Goal: Answer question/provide support

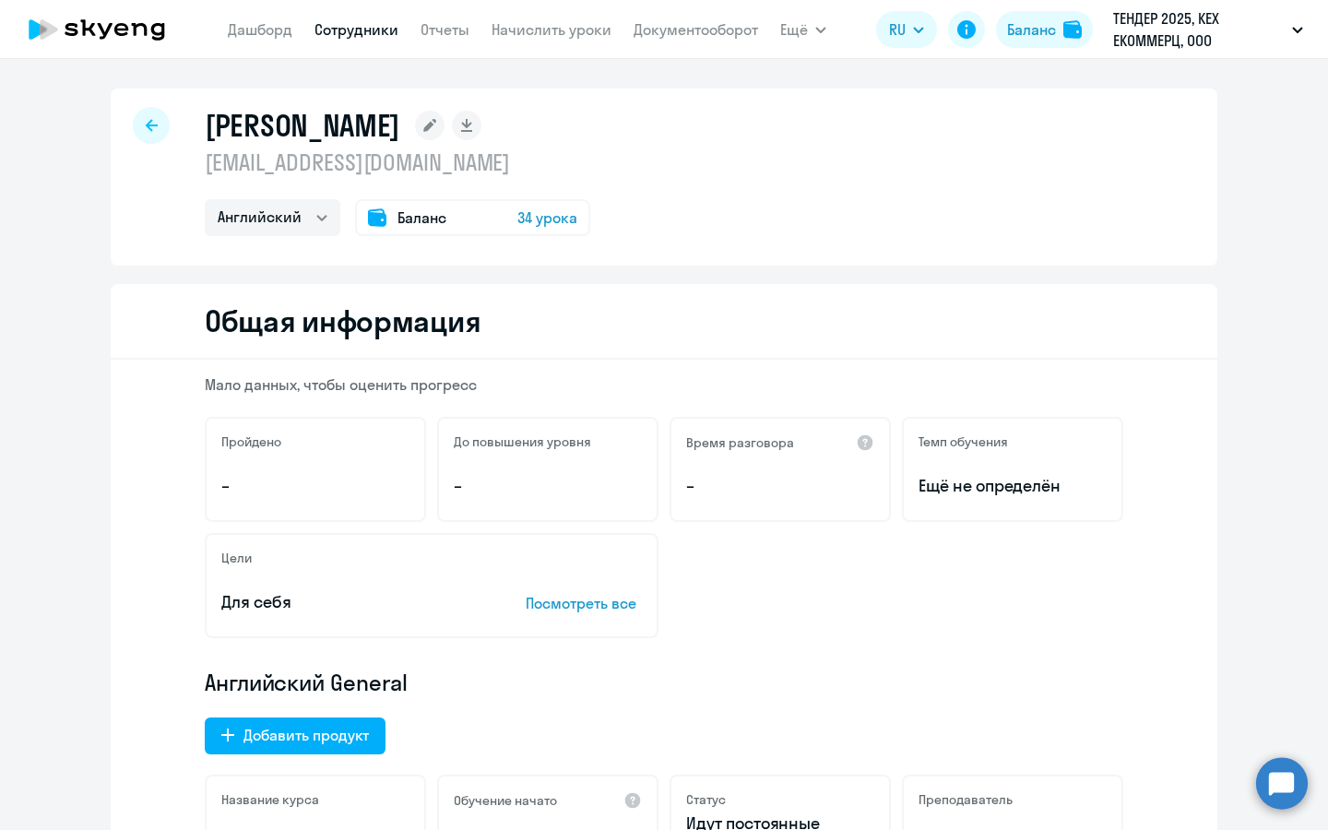
select select "english"
click at [156, 115] on div at bounding box center [151, 125] width 37 height 37
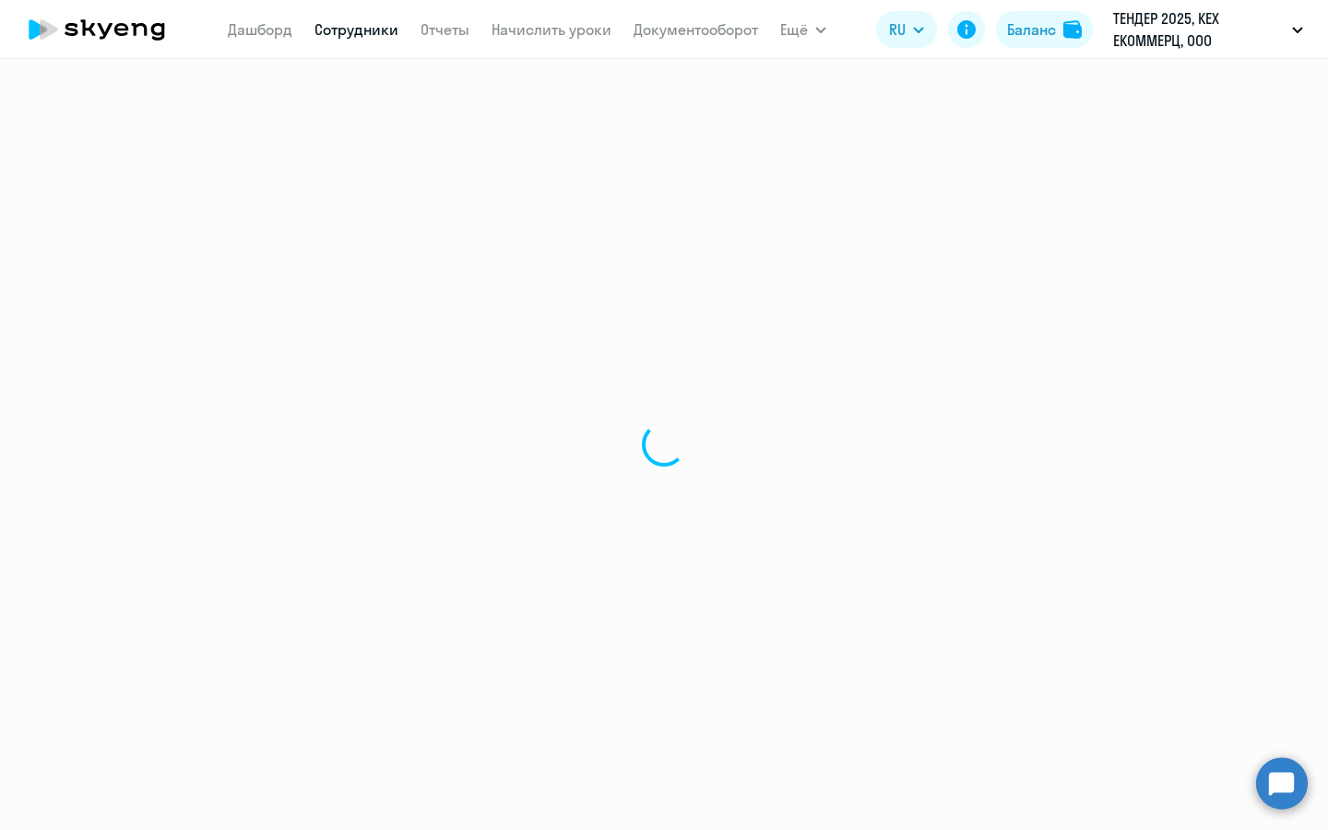
select select "30"
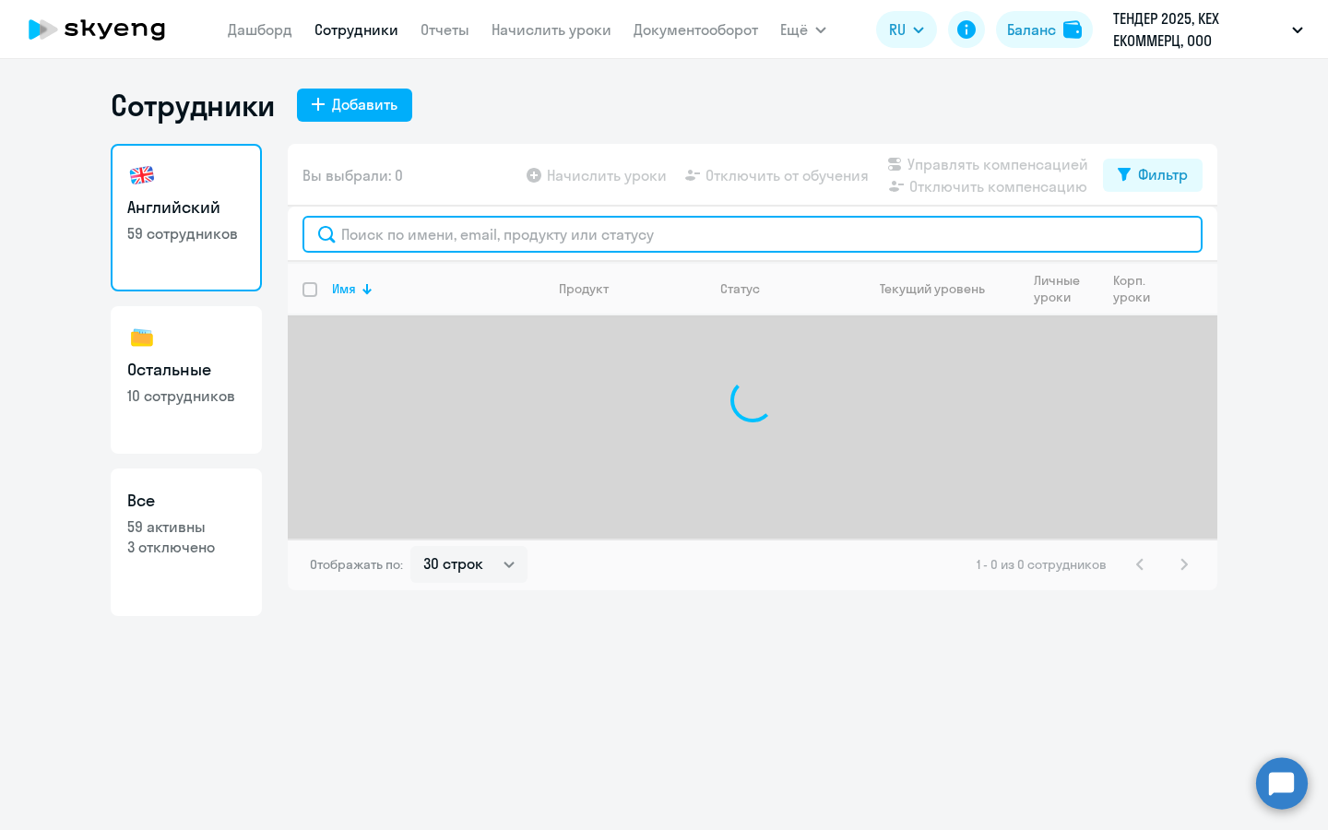
click at [565, 248] on input "text" at bounding box center [753, 234] width 900 height 37
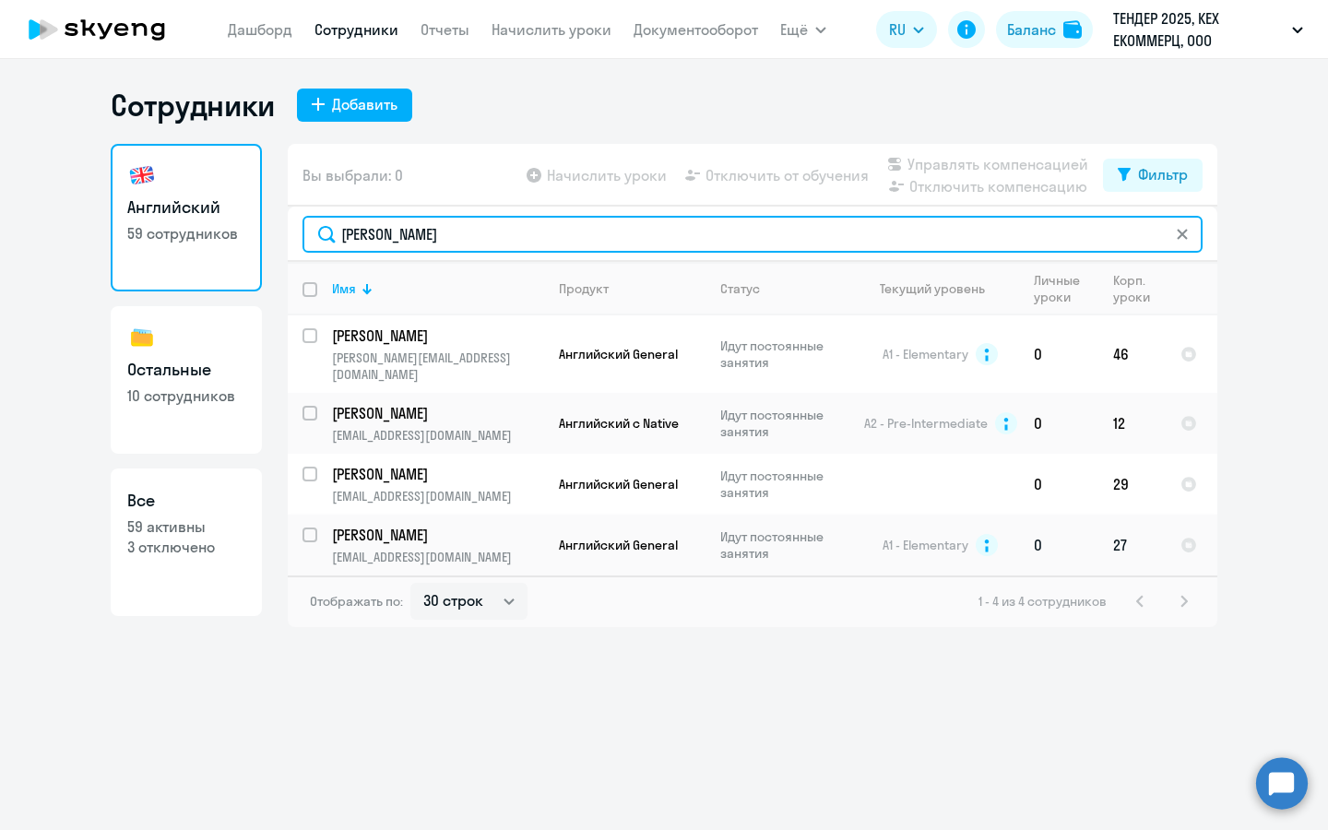
type input "[PERSON_NAME]"
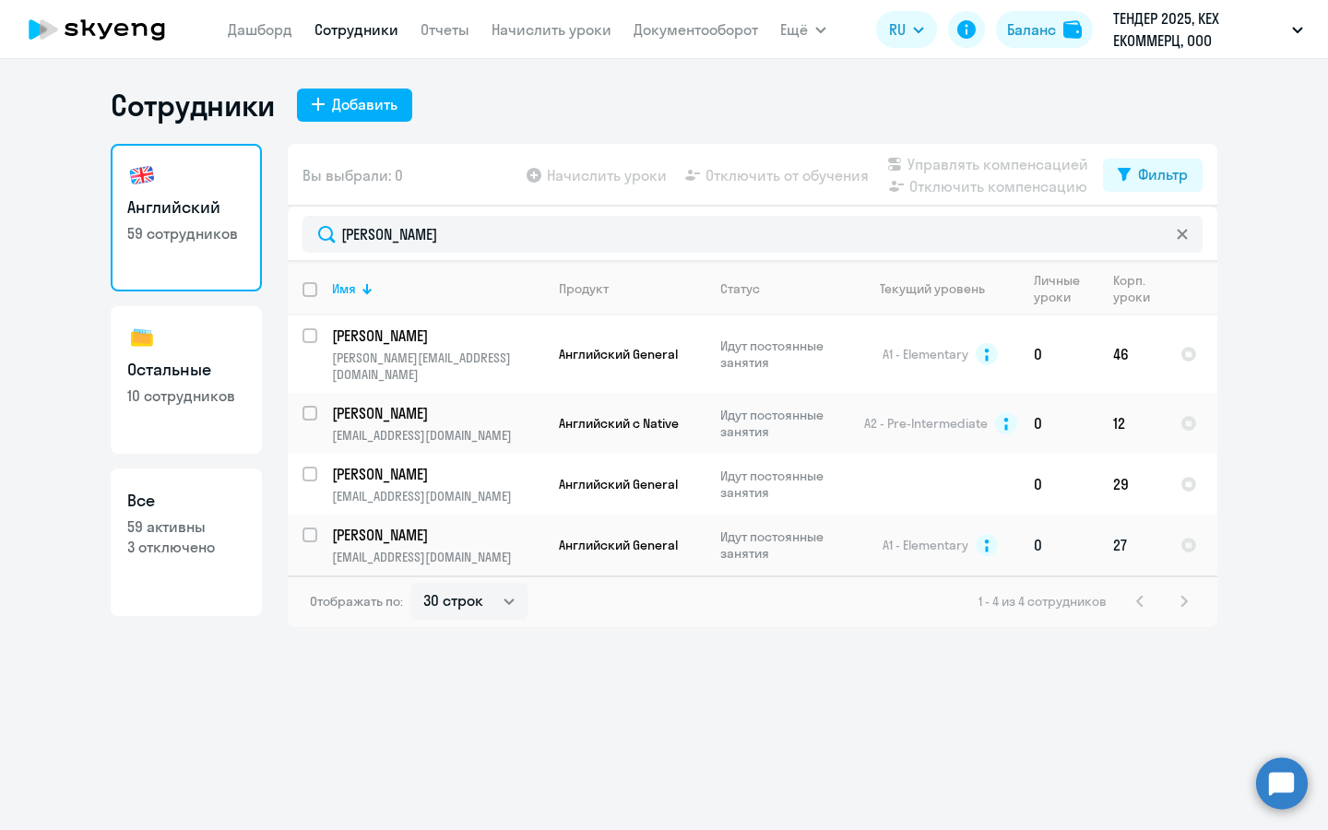
click at [350, 549] on p "[EMAIL_ADDRESS][DOMAIN_NAME]" at bounding box center [437, 557] width 211 height 17
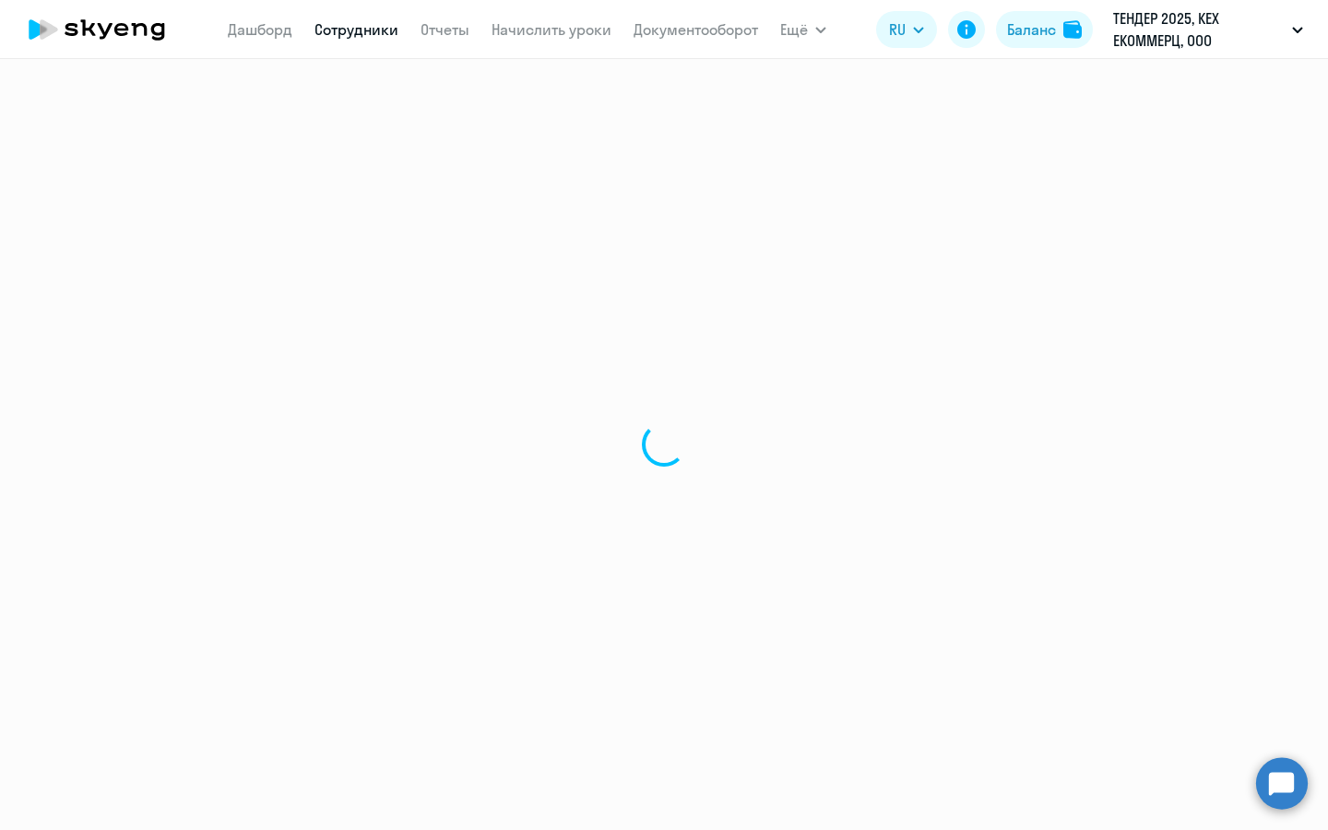
select select "english"
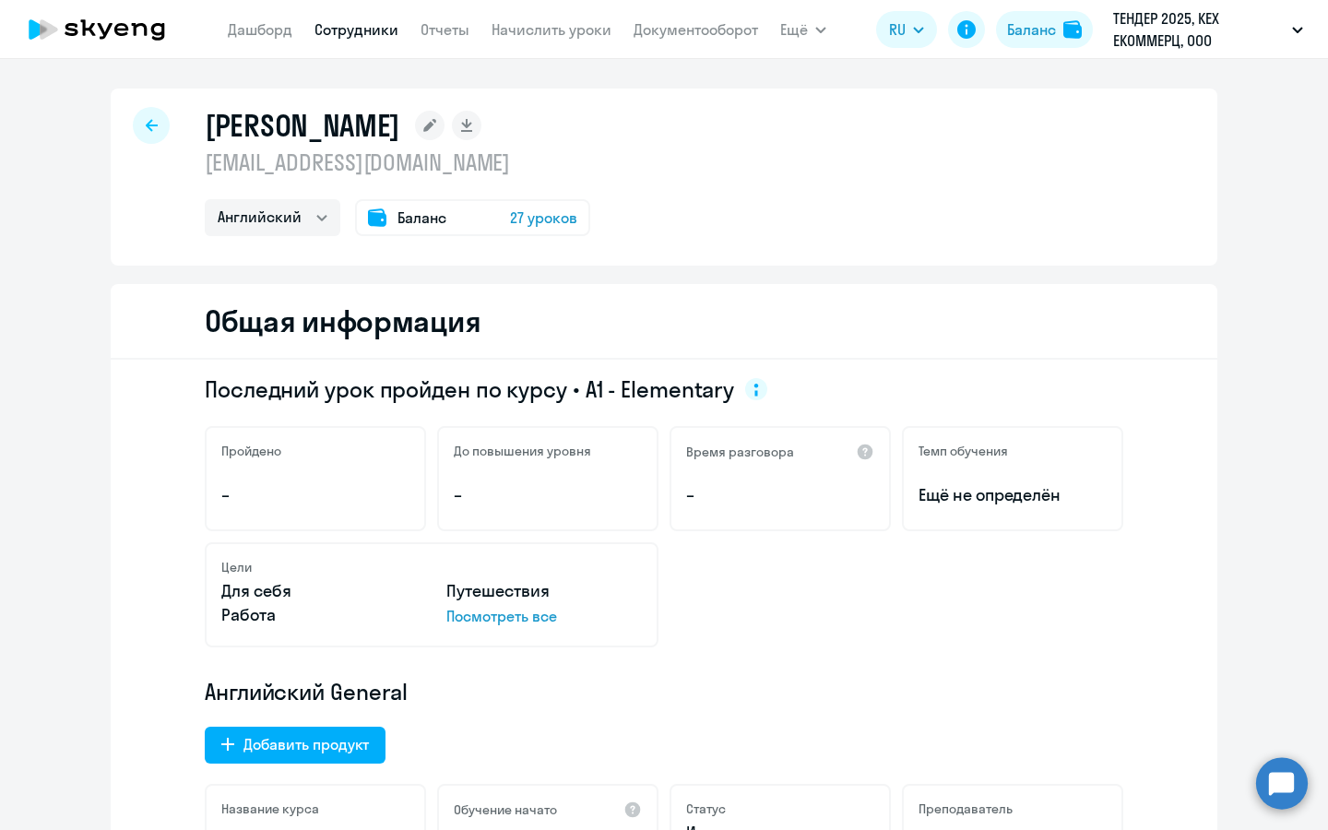
drag, startPoint x: 377, startPoint y: 160, endPoint x: 208, endPoint y: 158, distance: 169.7
click at [208, 158] on p "[EMAIL_ADDRESS][DOMAIN_NAME]" at bounding box center [398, 163] width 386 height 30
copy p "[EMAIL_ADDRESS][DOMAIN_NAME]"
click at [1288, 791] on circle at bounding box center [1282, 783] width 52 height 52
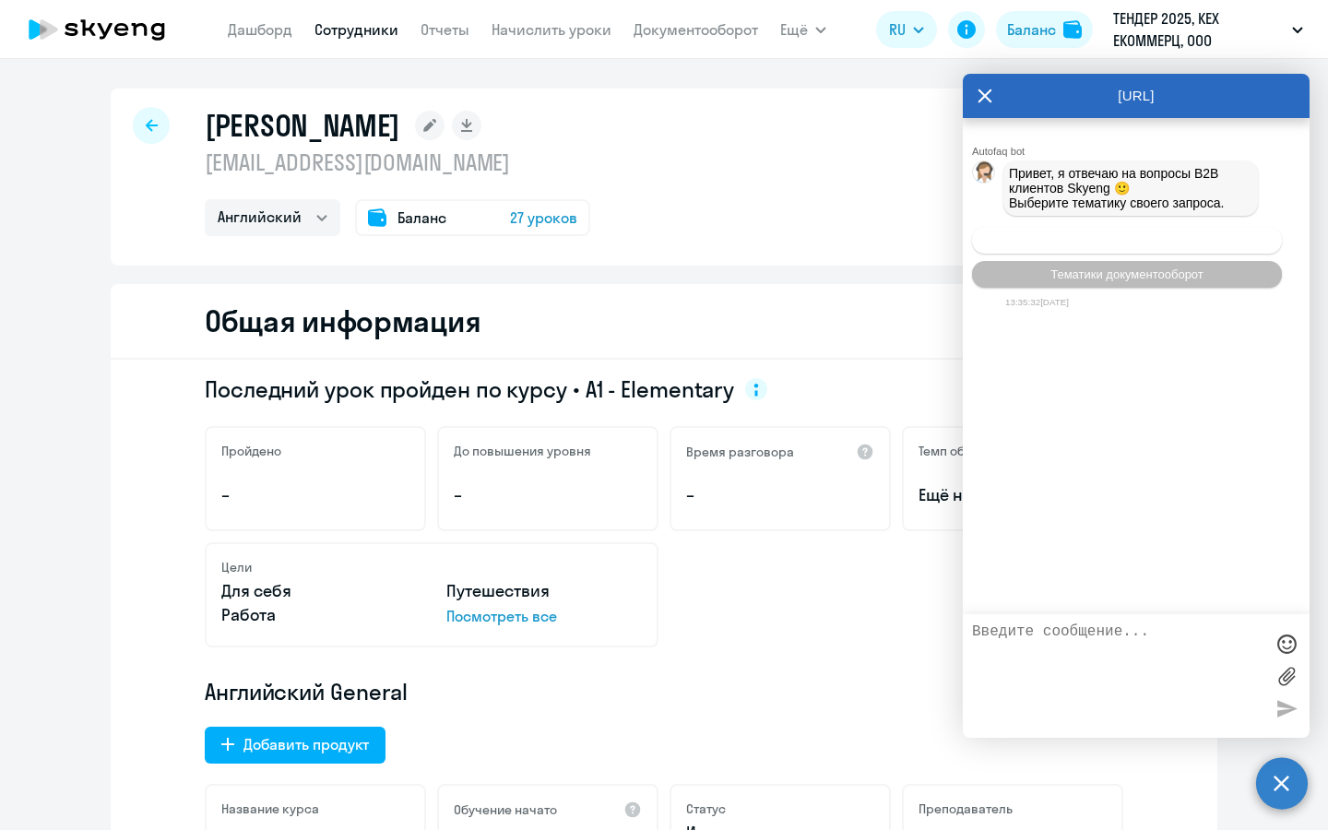
click at [1128, 242] on span "Операционное сопровождение" at bounding box center [1126, 240] width 173 height 14
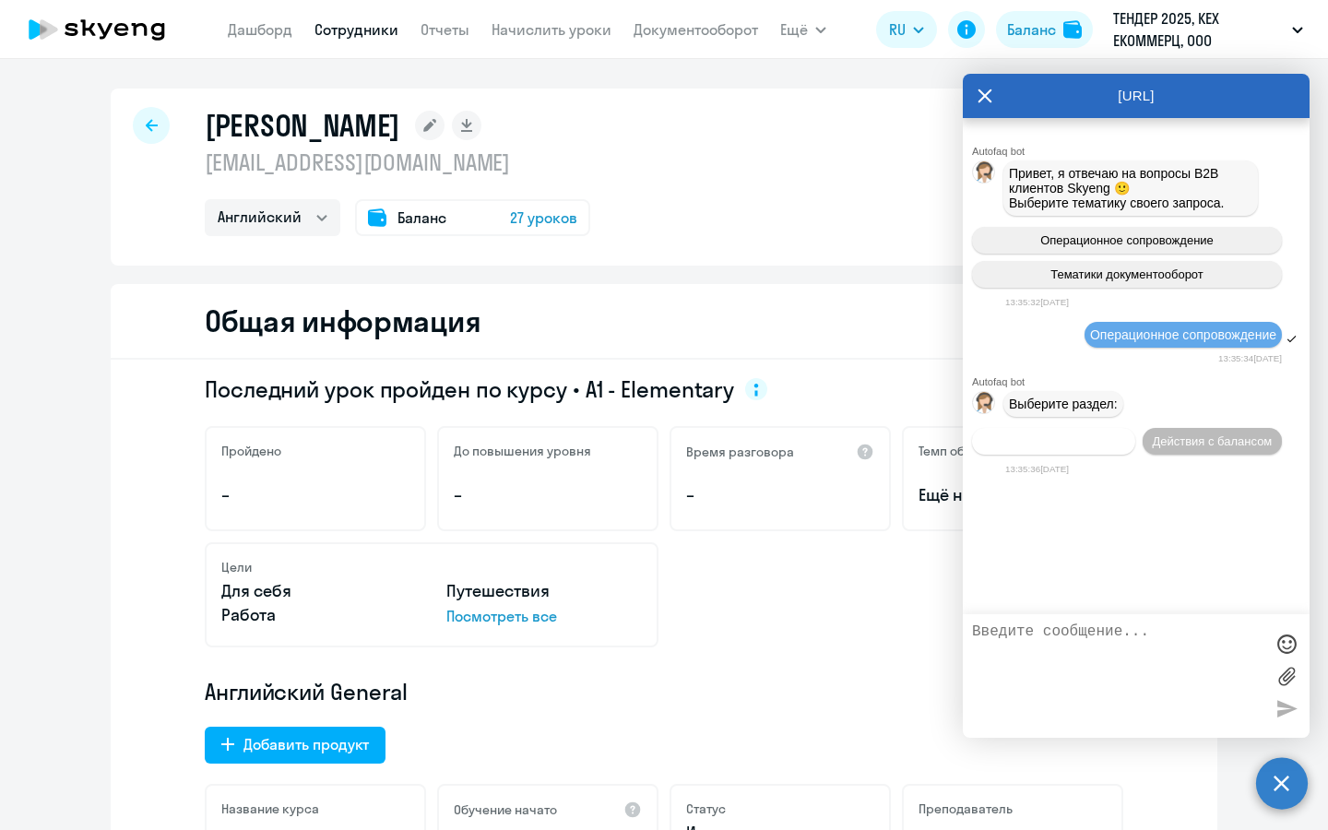
click at [1050, 448] on span "Действия по сотрудникам" at bounding box center [1053, 441] width 143 height 14
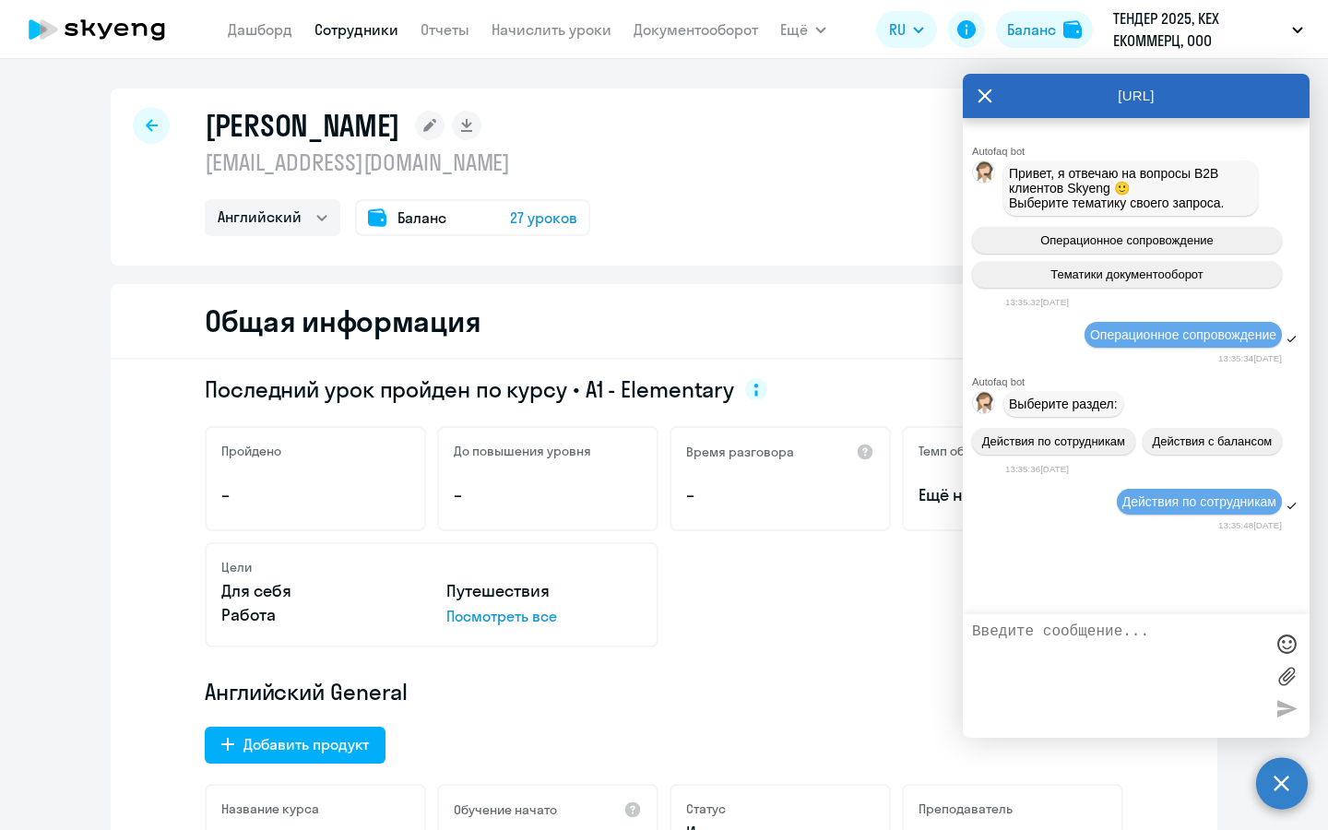
scroll to position [132, 0]
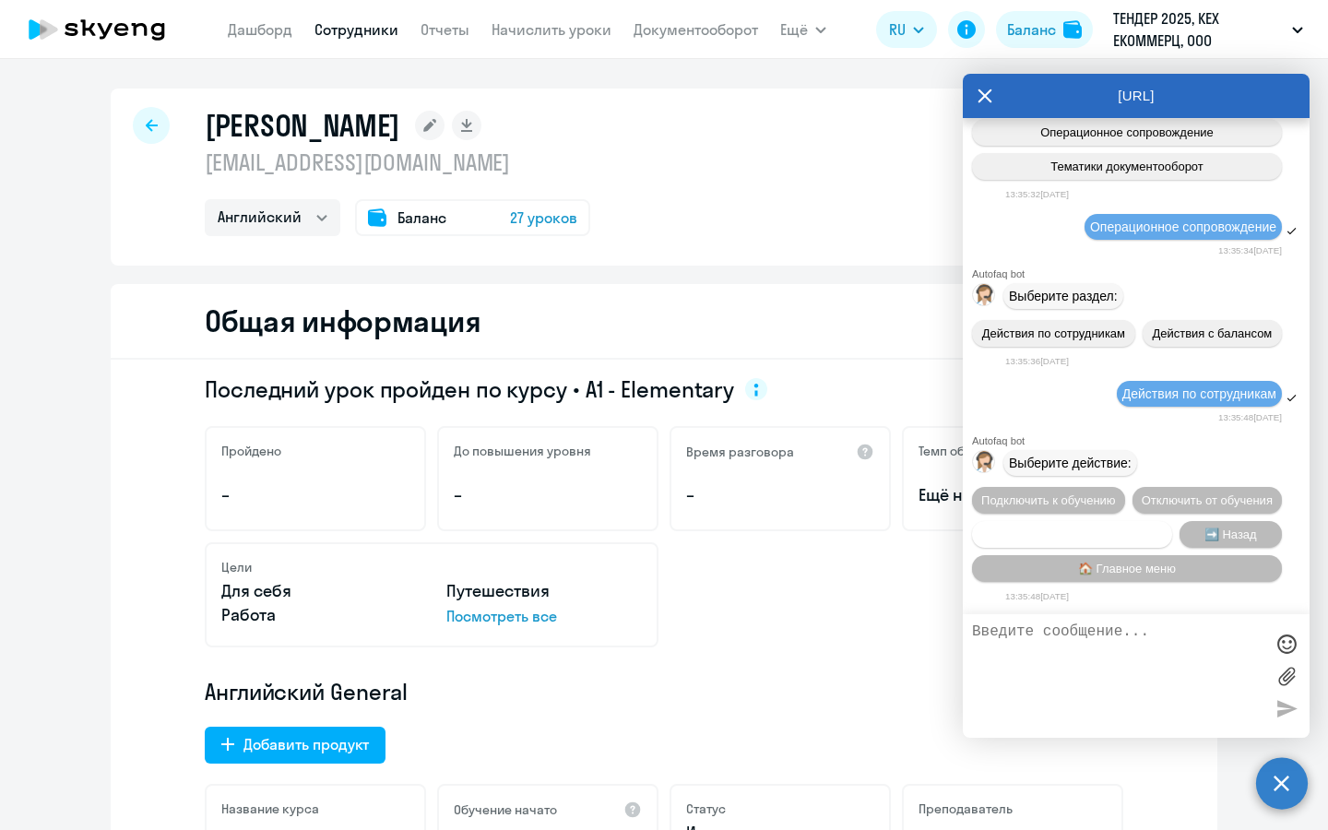
click at [1136, 528] on span "Сотруднику нужна помощь" at bounding box center [1071, 535] width 149 height 14
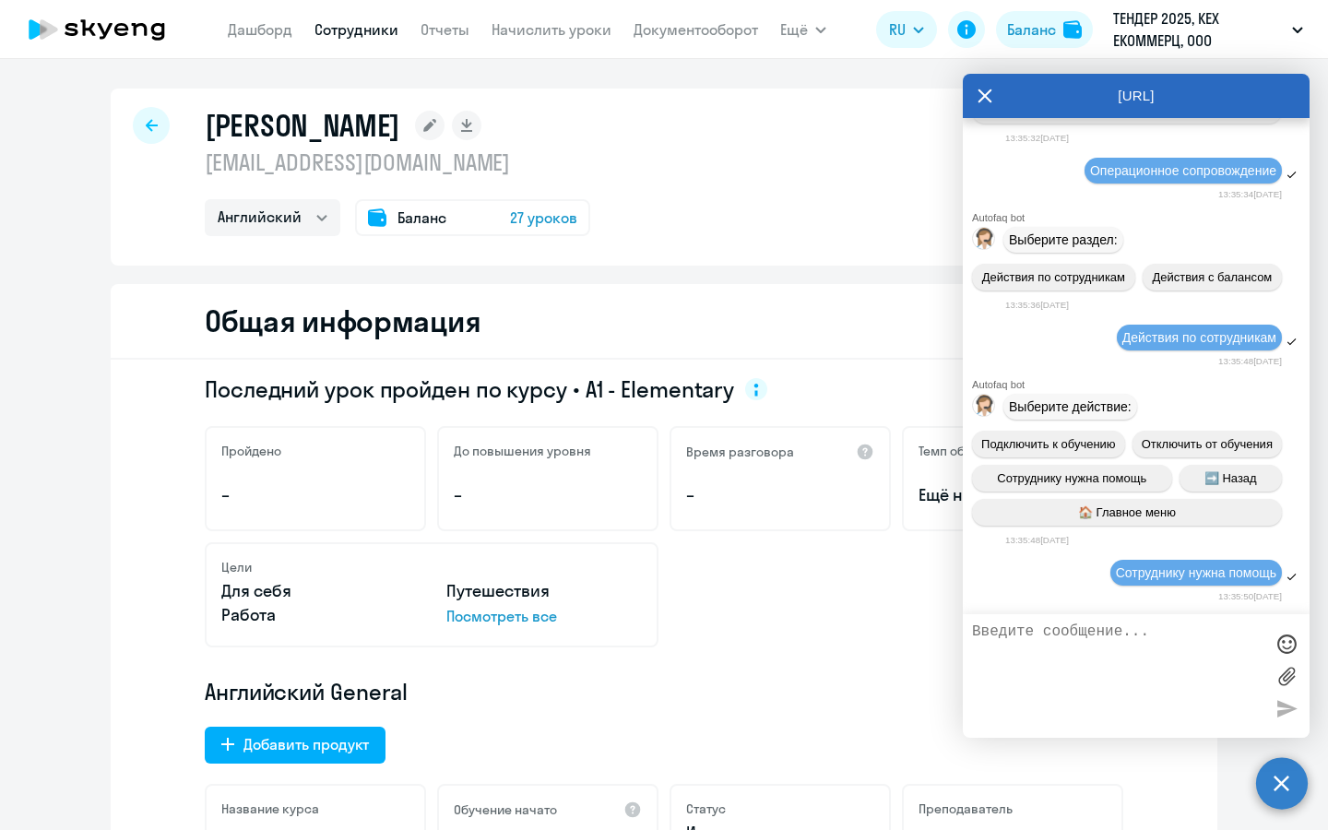
scroll to position [784, 0]
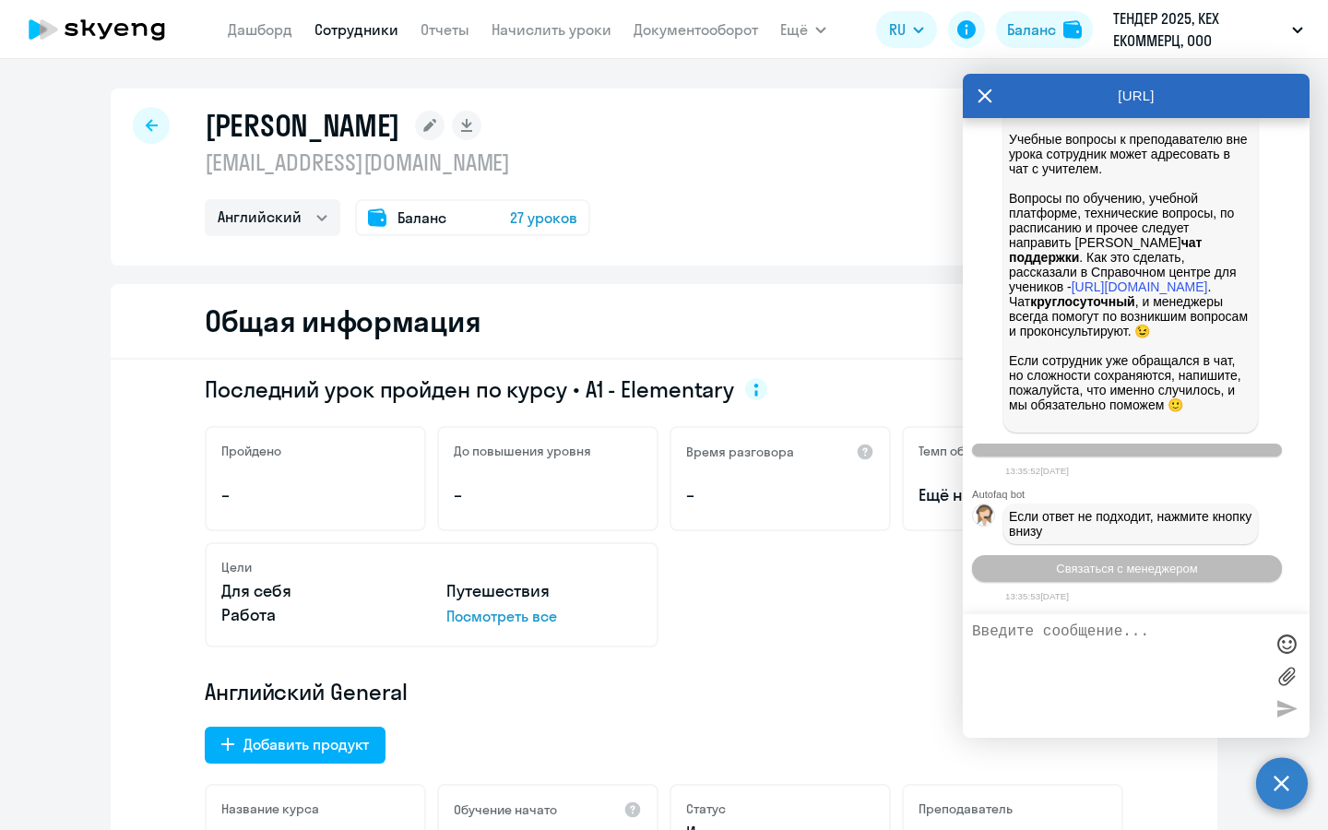
click at [1104, 656] on textarea at bounding box center [1117, 676] width 291 height 105
click at [1113, 556] on button "Связаться с менеджером" at bounding box center [1127, 568] width 310 height 27
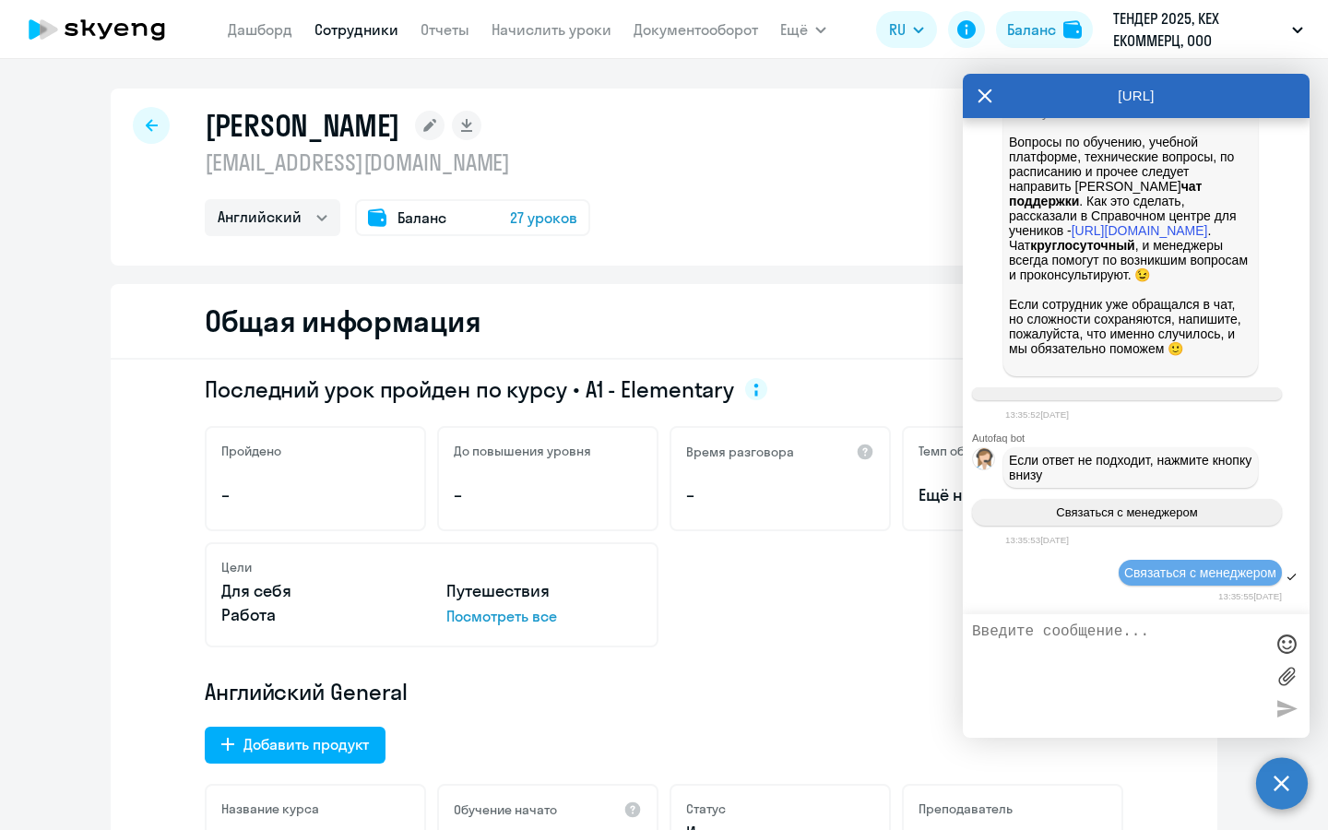
click at [1076, 623] on div at bounding box center [1136, 676] width 347 height 124
click at [1146, 630] on textarea at bounding box center [1117, 676] width 291 height 105
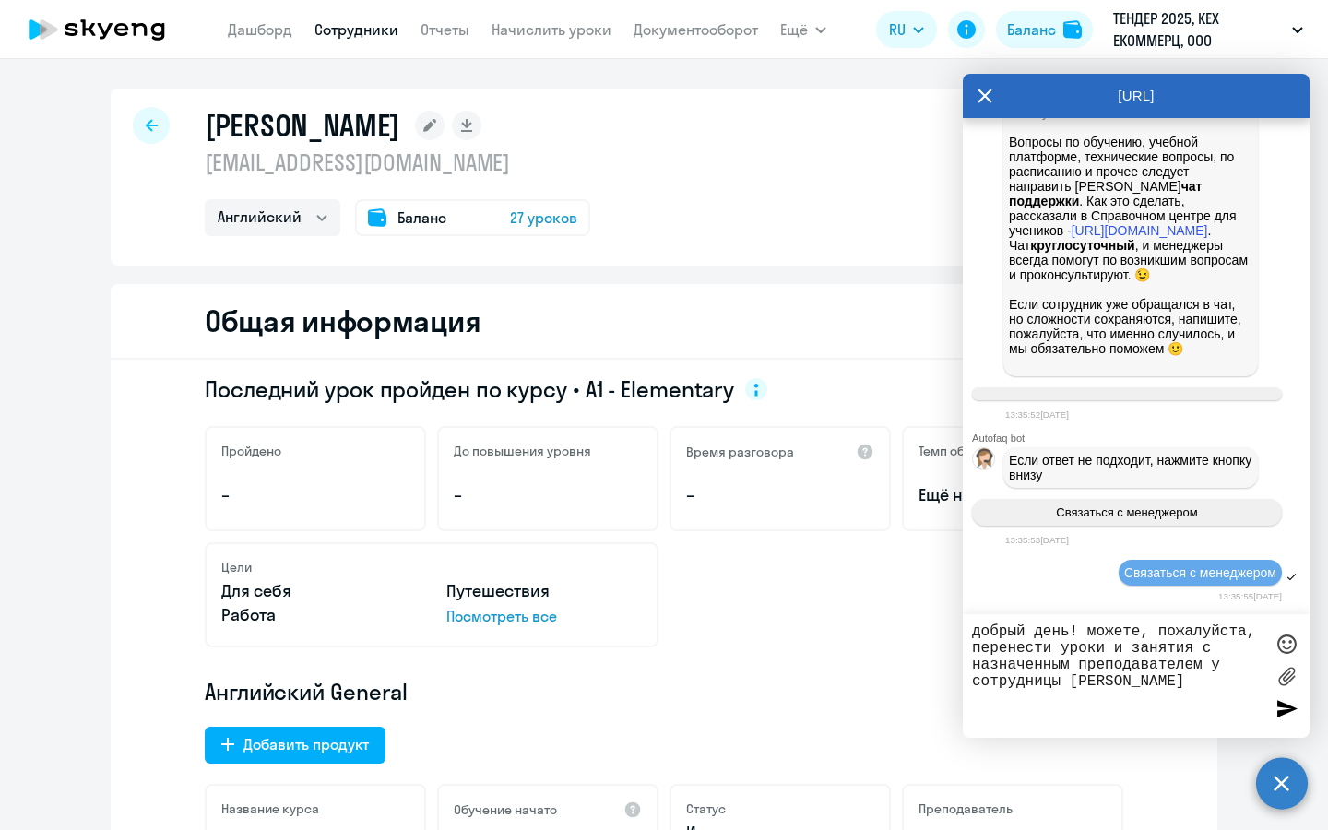
paste textarea "[EMAIL_ADDRESS][DOMAIN_NAME]"
type textarea "добрый день! можете, пожалуйста, перенести уроки и занятия с назначенным препод…"
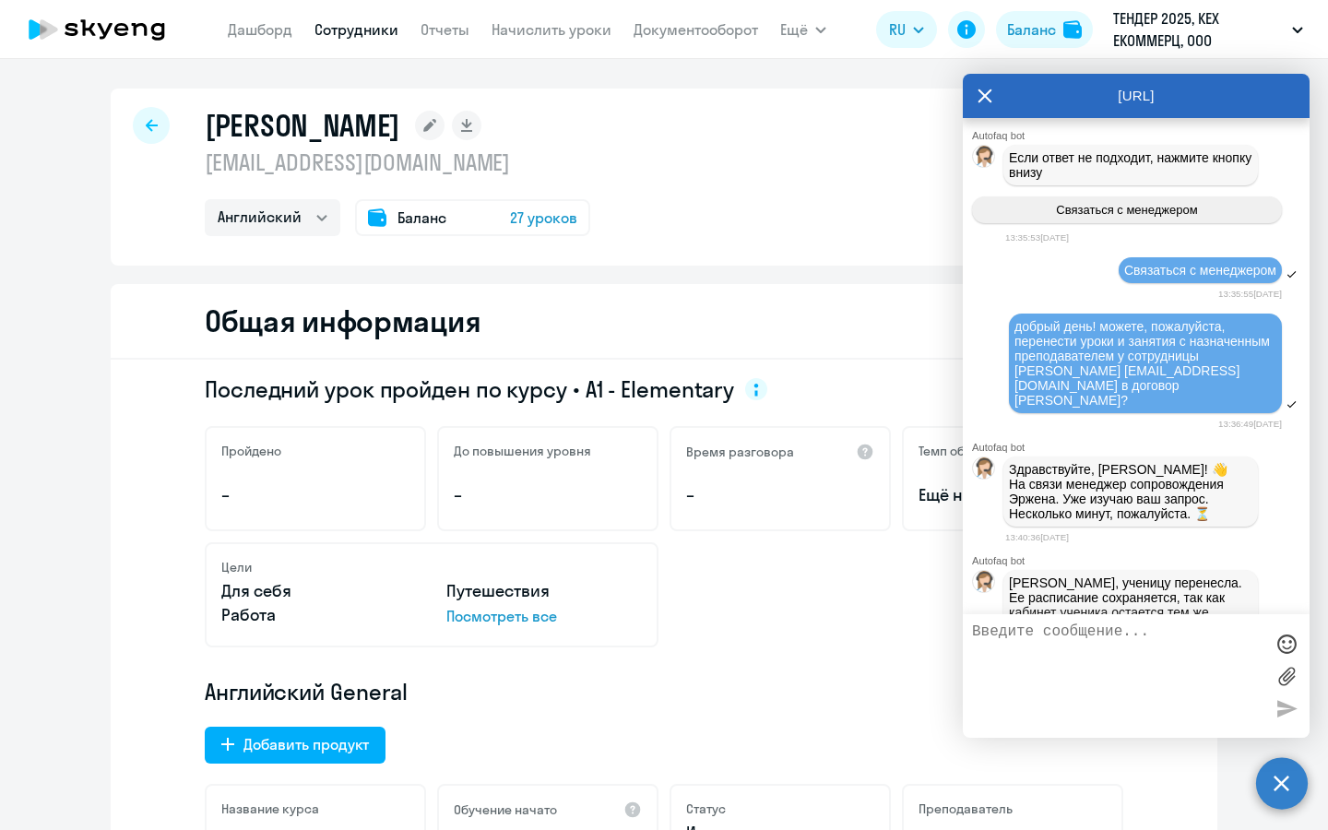
scroll to position [1349, 0]
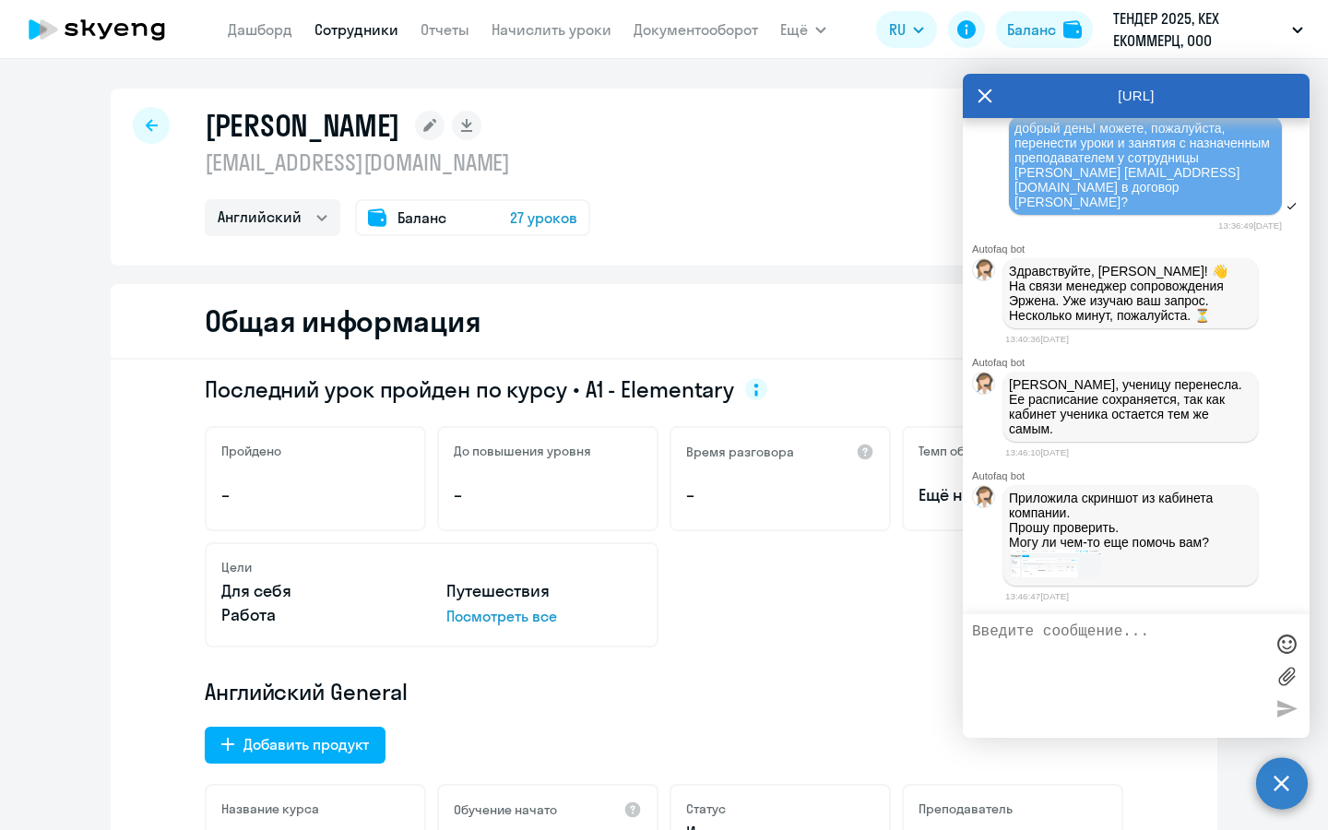
click at [1081, 639] on textarea at bounding box center [1117, 676] width 291 height 105
type textarea "спасибо вам большое!"
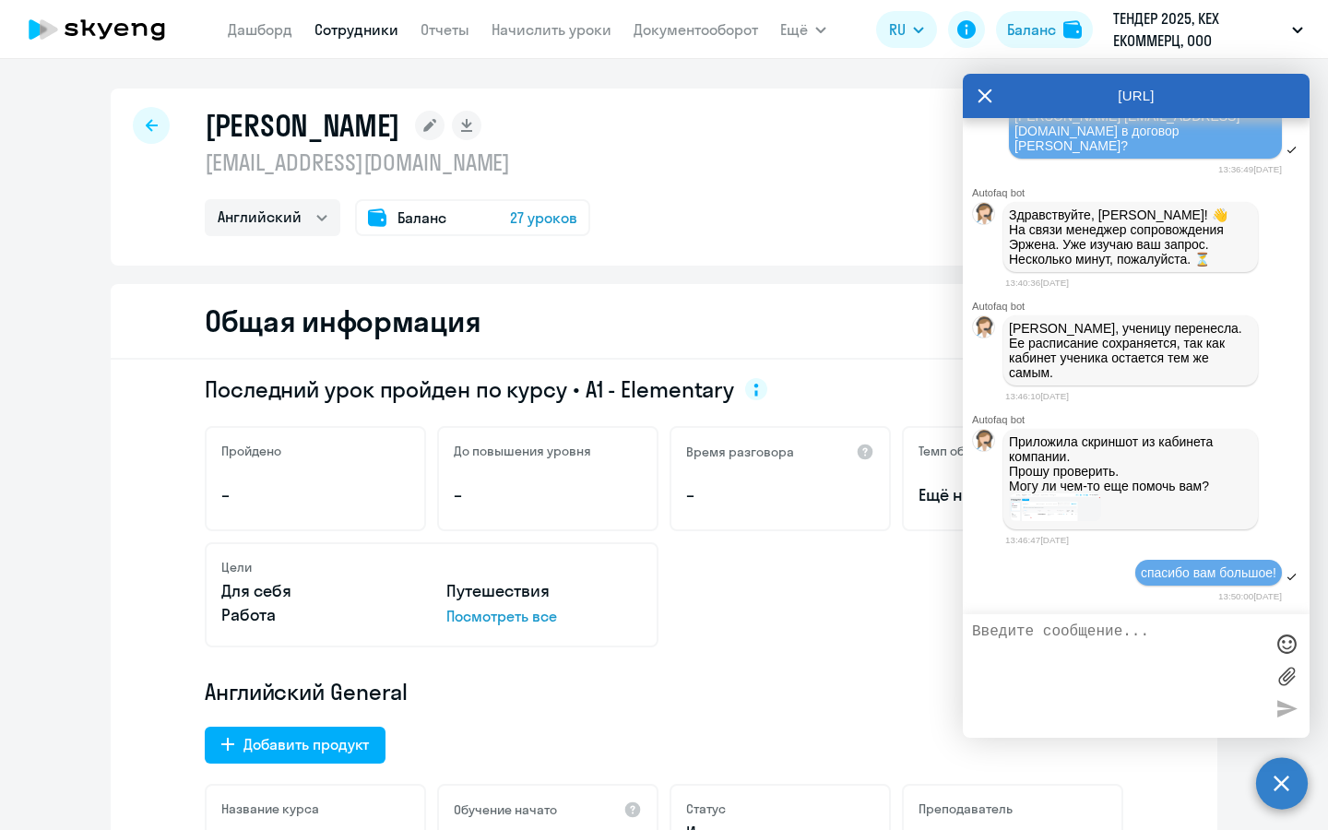
scroll to position [1413, 0]
